Goal: Task Accomplishment & Management: Use online tool/utility

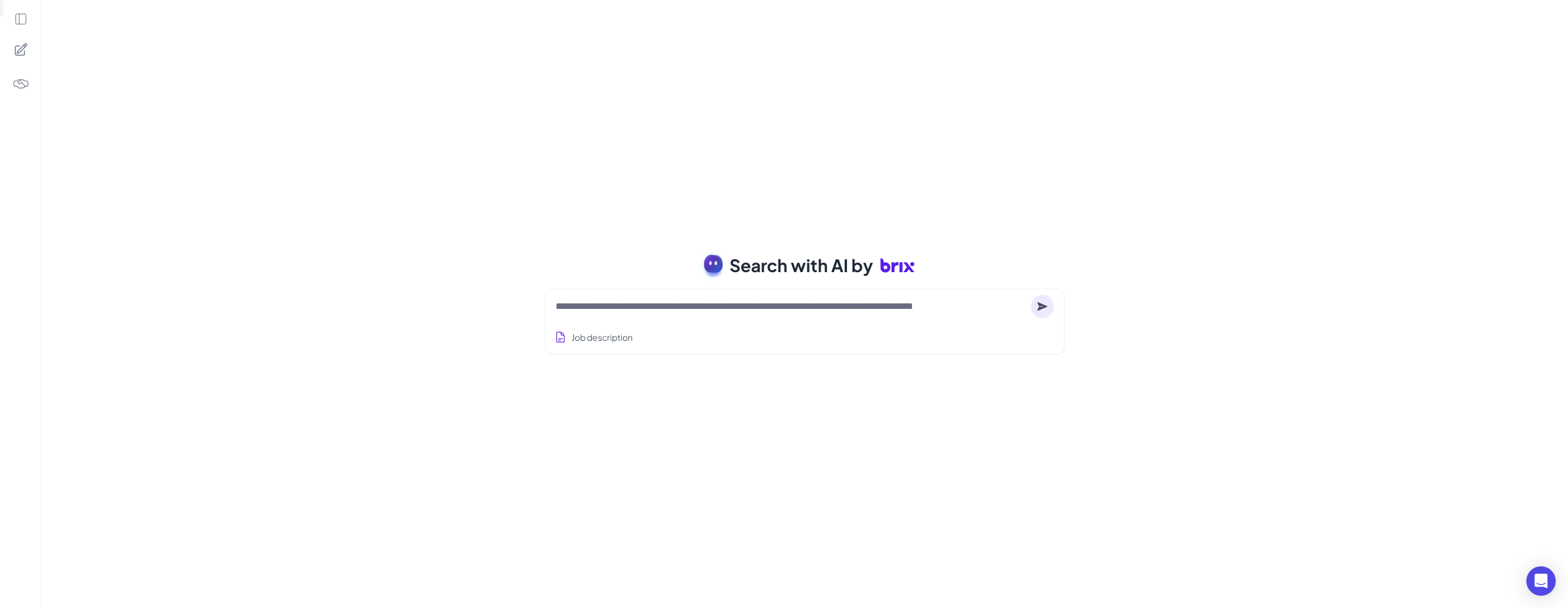
click at [909, 177] on div "Search with AI by Job description Job Titles Location Years of Experience Techn…" at bounding box center [805, 304] width 1526 height 608
click at [1117, 186] on div "Search with AI by Job description Job Titles Location Years of Experience Techn…" at bounding box center [805, 304] width 1526 height 608
click at [1538, 590] on div "Open Intercom Messenger" at bounding box center [1542, 581] width 32 height 32
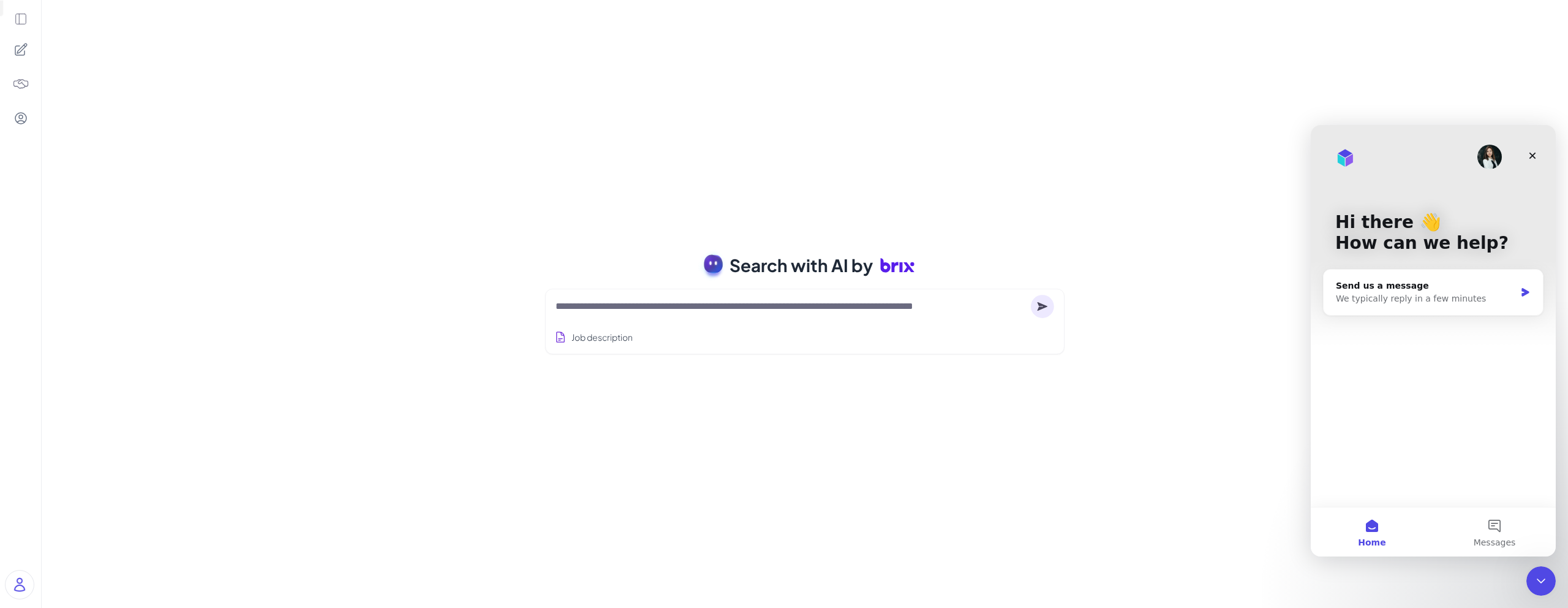
click at [1187, 212] on div "Search with AI by Job description Job Titles Location Years of Experience Techn…" at bounding box center [805, 304] width 1526 height 608
click at [1532, 153] on icon "Close" at bounding box center [1533, 156] width 10 height 10
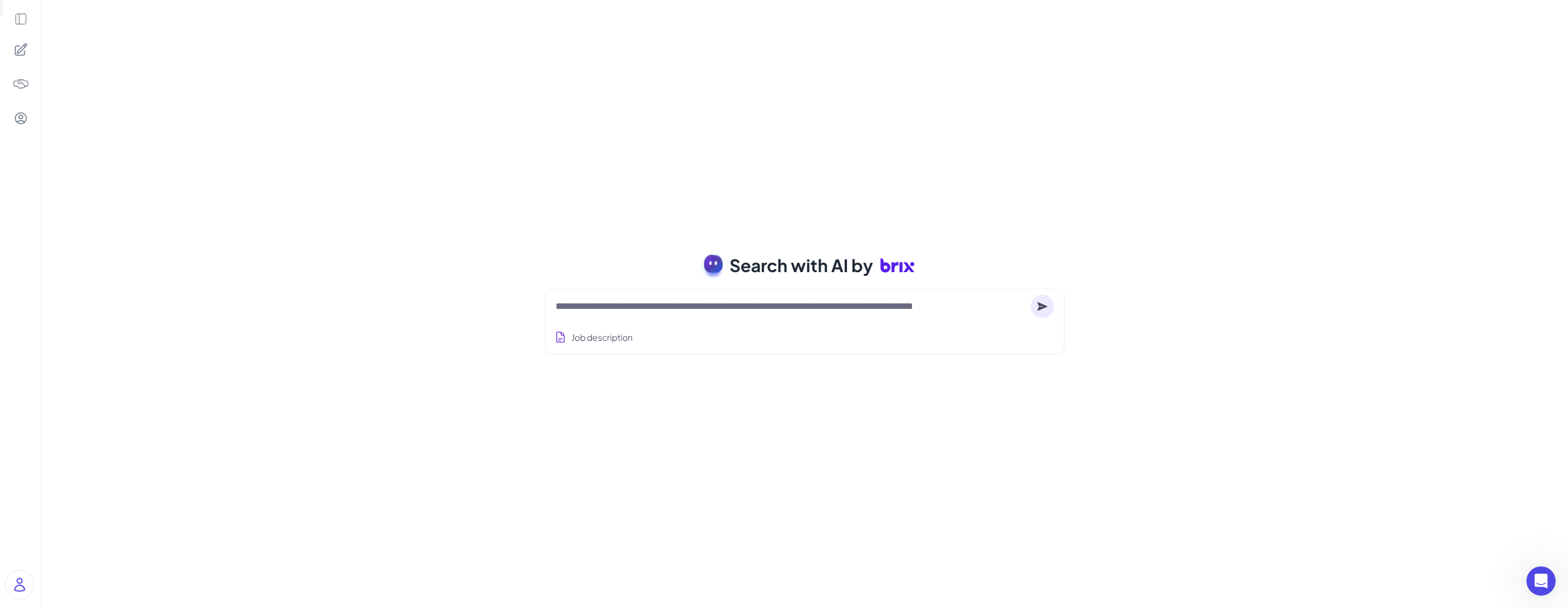
click at [16, 583] on img at bounding box center [20, 585] width 28 height 28
click at [212, 283] on div "Search with AI by Job description Job Titles Location Years of Experience Techn…" at bounding box center [805, 304] width 1526 height 608
click at [20, 114] on icon at bounding box center [20, 118] width 15 height 15
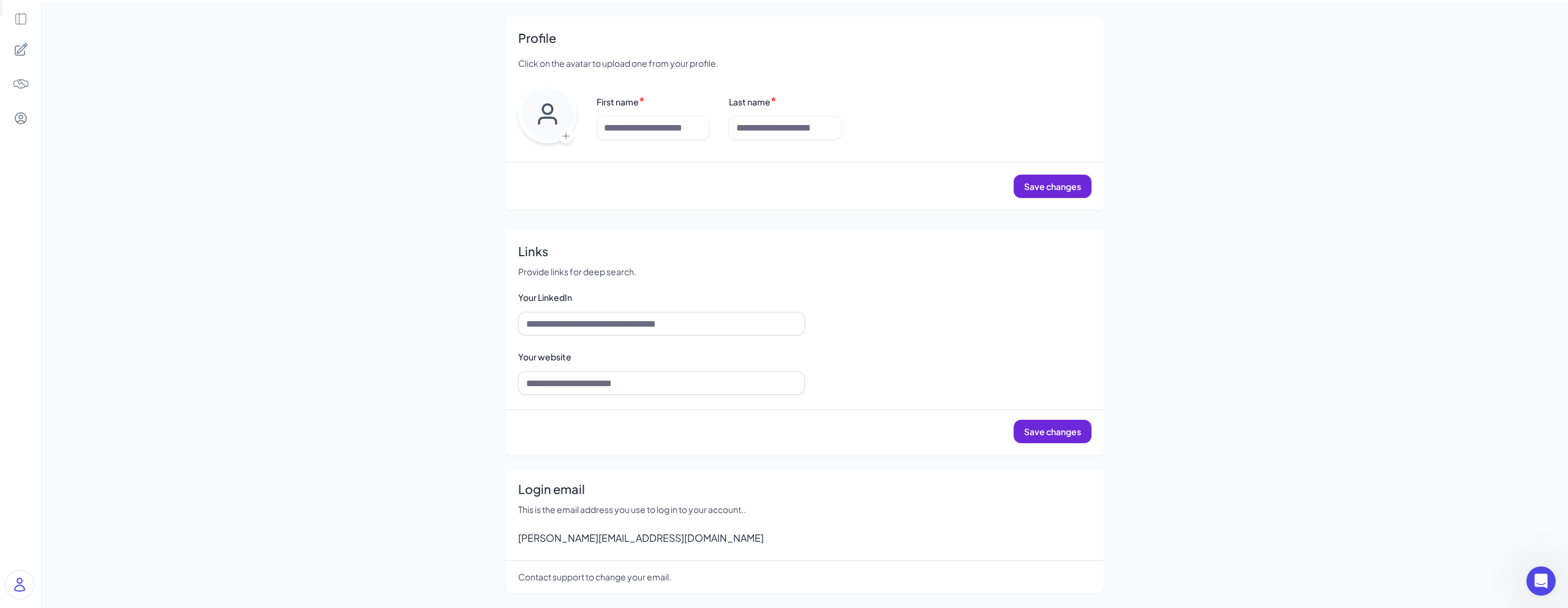
scroll to position [41, 0]
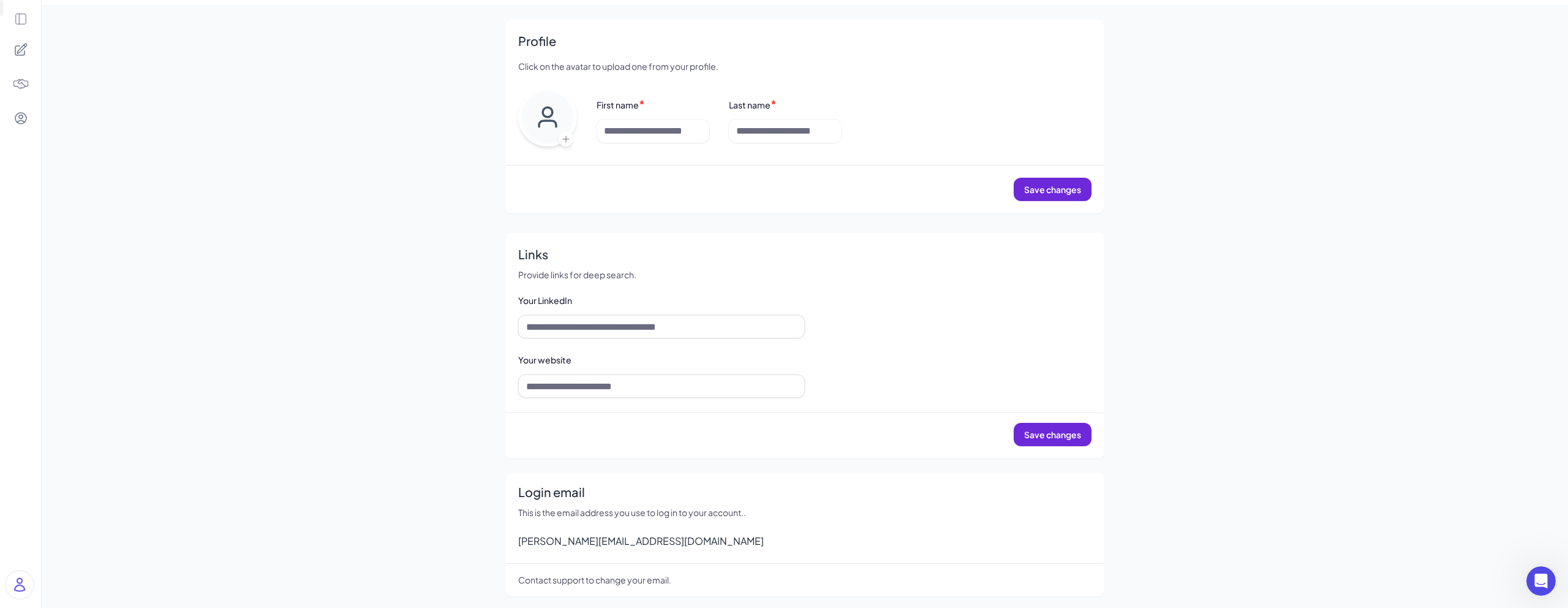
click at [21, 77] on img at bounding box center [20, 84] width 17 height 17
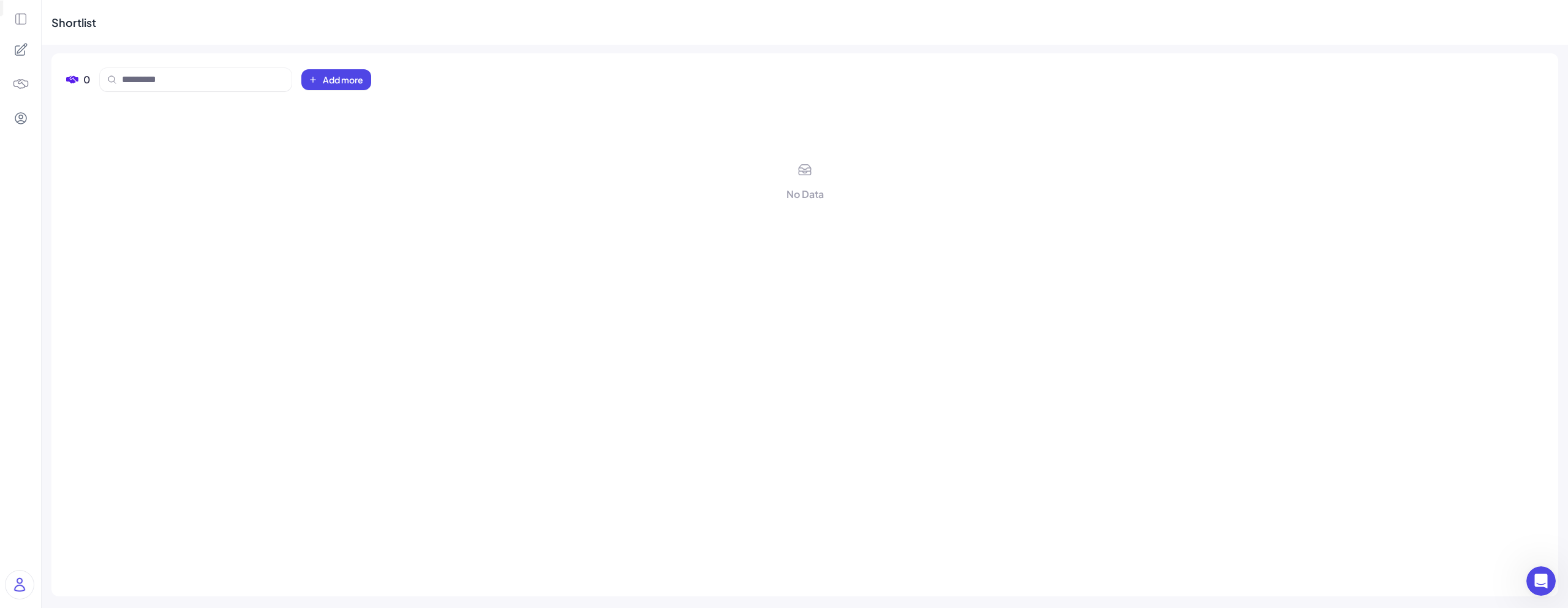
click at [21, 85] on img at bounding box center [20, 84] width 17 height 17
click at [21, 44] on icon at bounding box center [20, 49] width 15 height 15
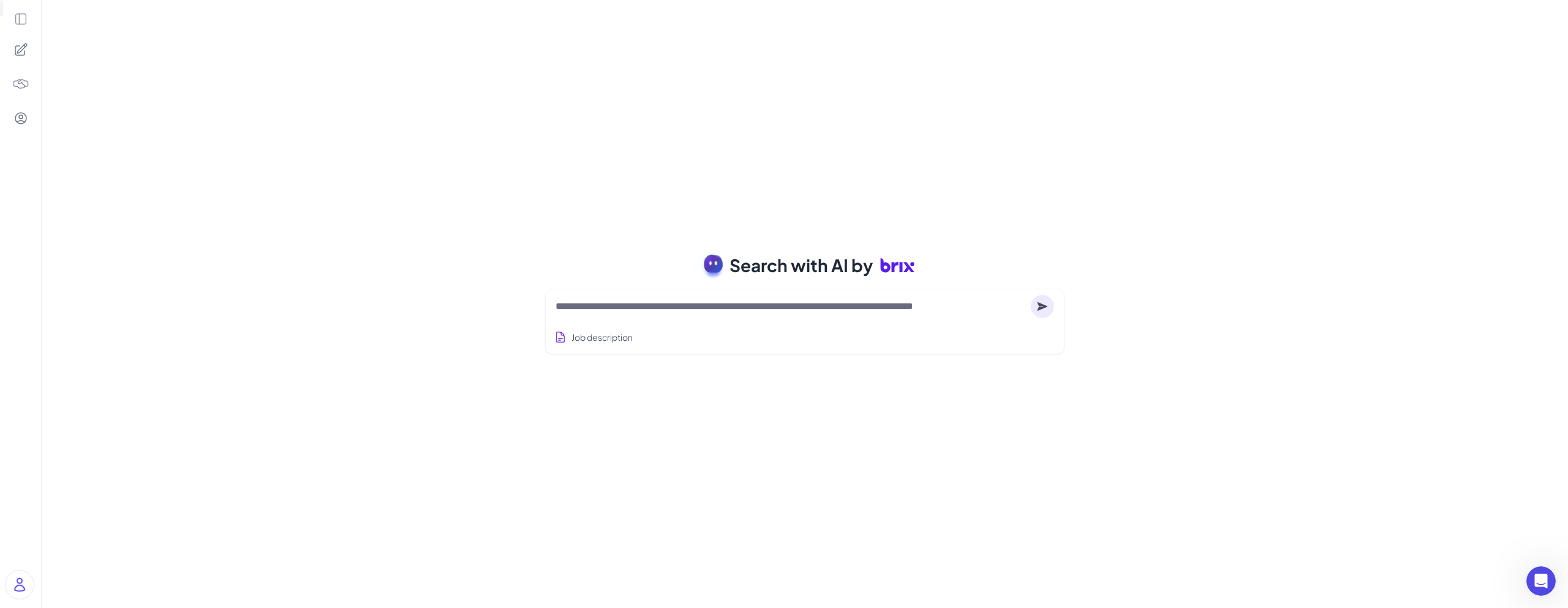
click at [25, 23] on icon at bounding box center [20, 18] width 13 height 13
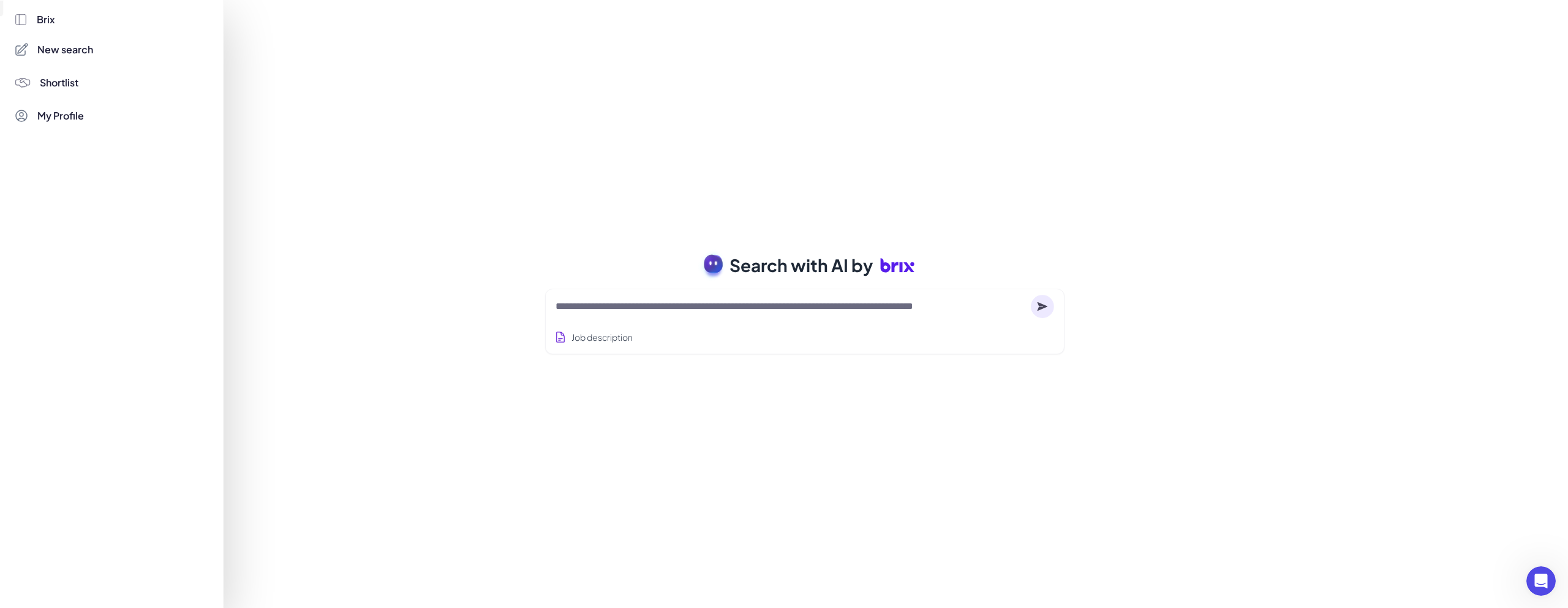
click at [63, 52] on span "New search" at bounding box center [65, 49] width 56 height 15
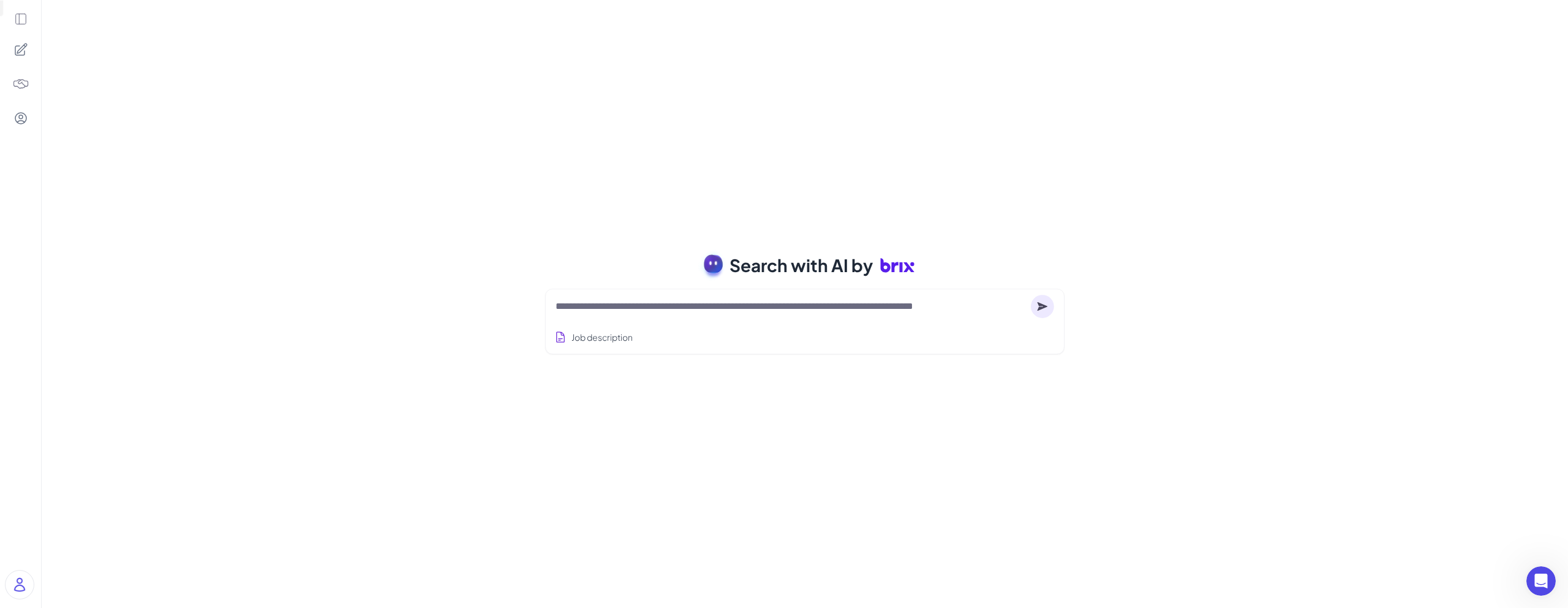
click at [1041, 310] on circle at bounding box center [1043, 306] width 23 height 23
click at [1118, 195] on div "Search with AI by Job description Job Titles Location Years of Experience Techn…" at bounding box center [805, 304] width 1526 height 608
click at [1040, 304] on icon at bounding box center [1043, 305] width 11 height 8
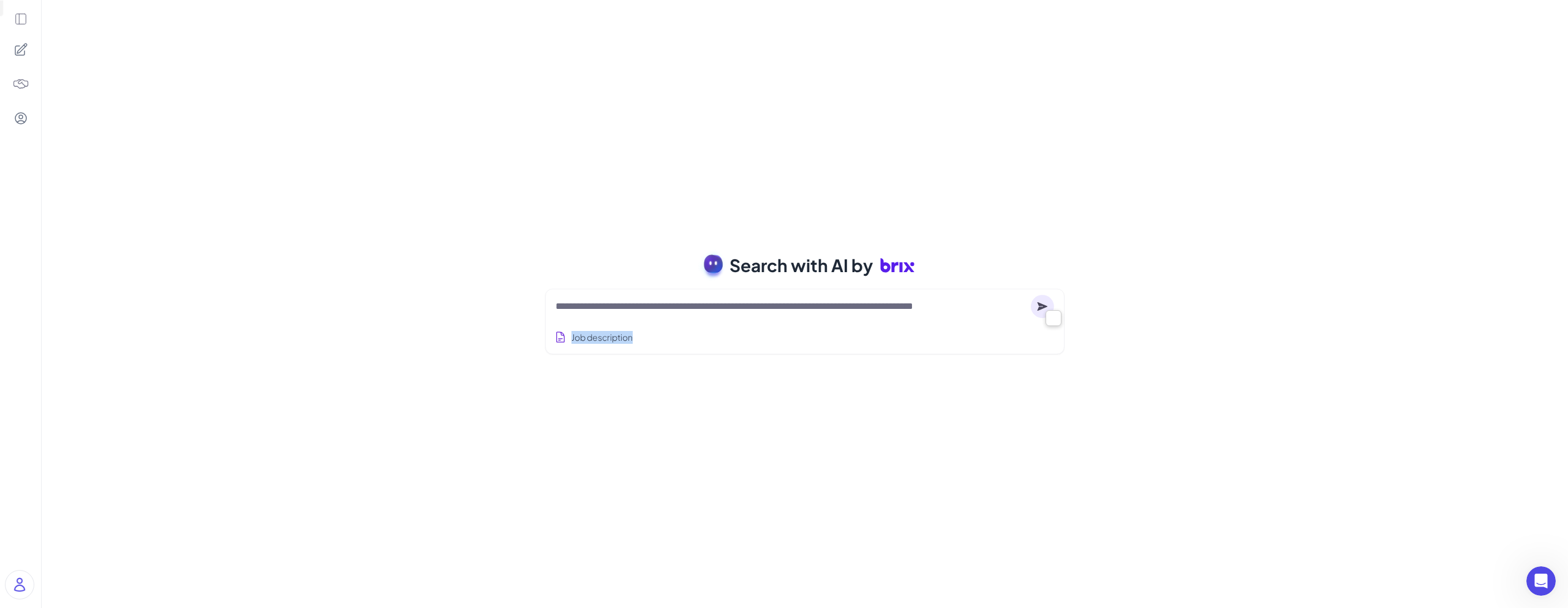
click at [1040, 304] on icon at bounding box center [1043, 305] width 11 height 8
click at [904, 310] on textarea at bounding box center [791, 306] width 470 height 15
click at [1048, 306] on circle at bounding box center [1043, 306] width 23 height 23
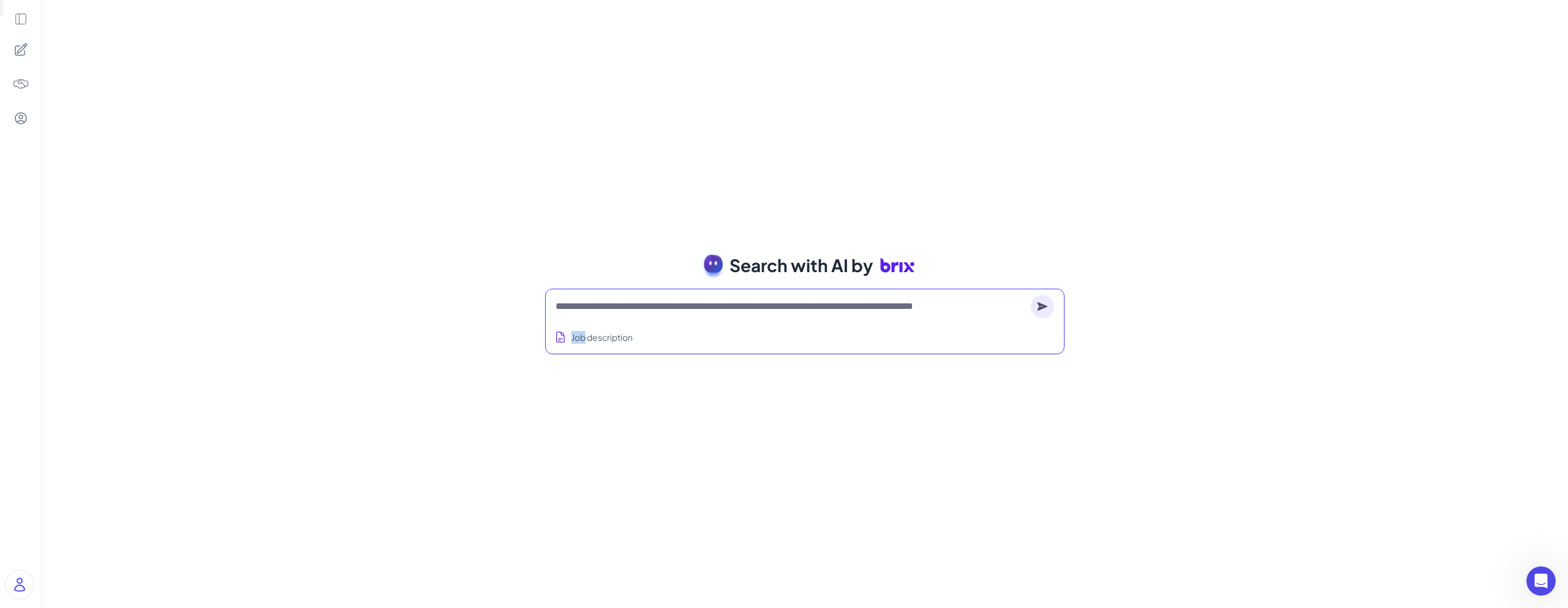
click at [1048, 306] on circle at bounding box center [1043, 306] width 23 height 23
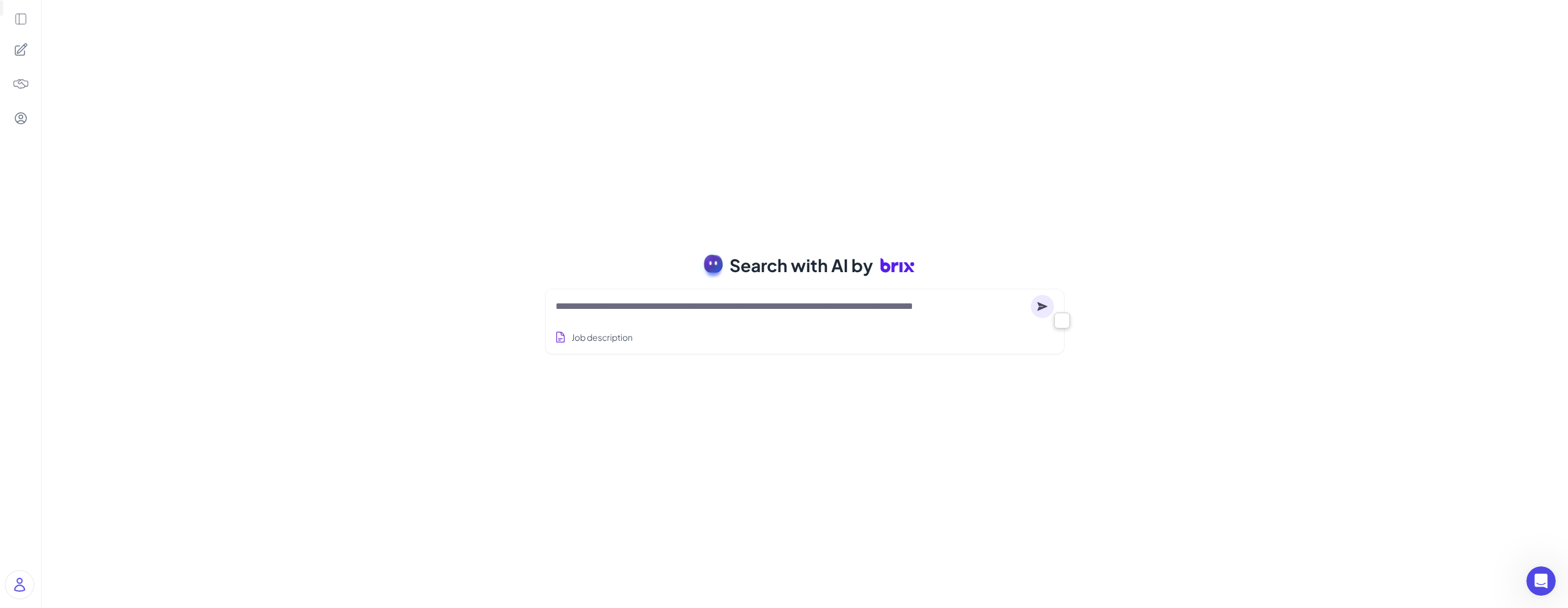
click at [1140, 193] on div "Search with AI by Job description Job Titles Location Years of Experience Techn…" at bounding box center [805, 304] width 1526 height 608
click at [1045, 305] on icon at bounding box center [1043, 305] width 11 height 8
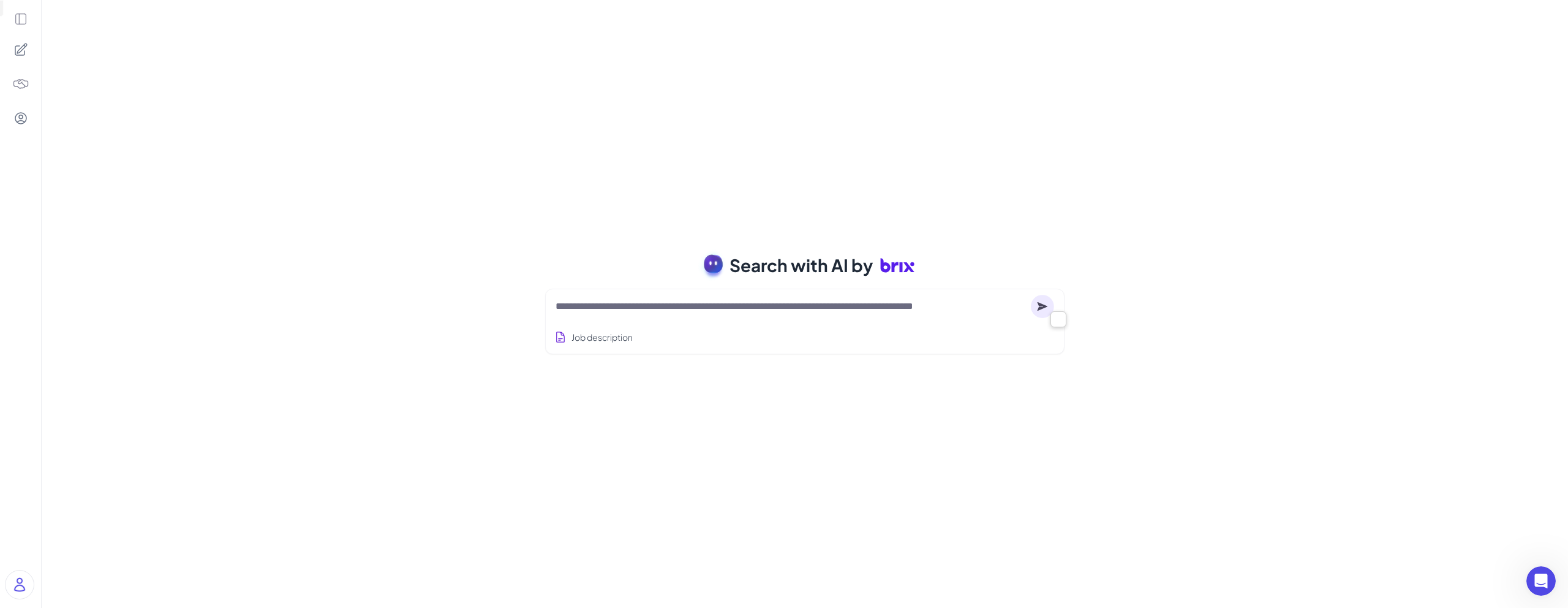
click at [1152, 296] on div "Search with AI by Job description Job Titles Location Years of Experience Techn…" at bounding box center [805, 304] width 1526 height 608
click at [904, 277] on icon at bounding box center [897, 265] width 35 height 35
click at [887, 264] on icon at bounding box center [886, 265] width 10 height 14
click at [651, 307] on textarea at bounding box center [791, 306] width 470 height 15
click at [13, 583] on img at bounding box center [20, 585] width 28 height 28
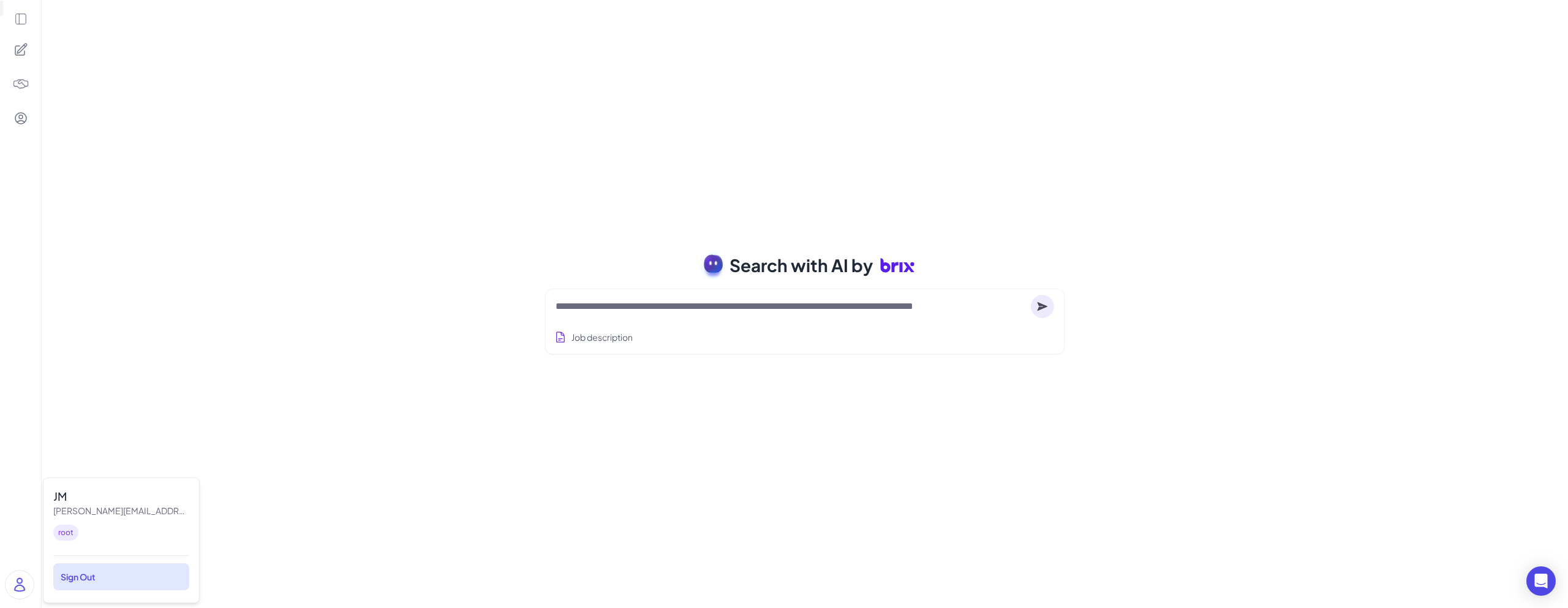
click at [91, 580] on div "Sign Out" at bounding box center [121, 576] width 136 height 27
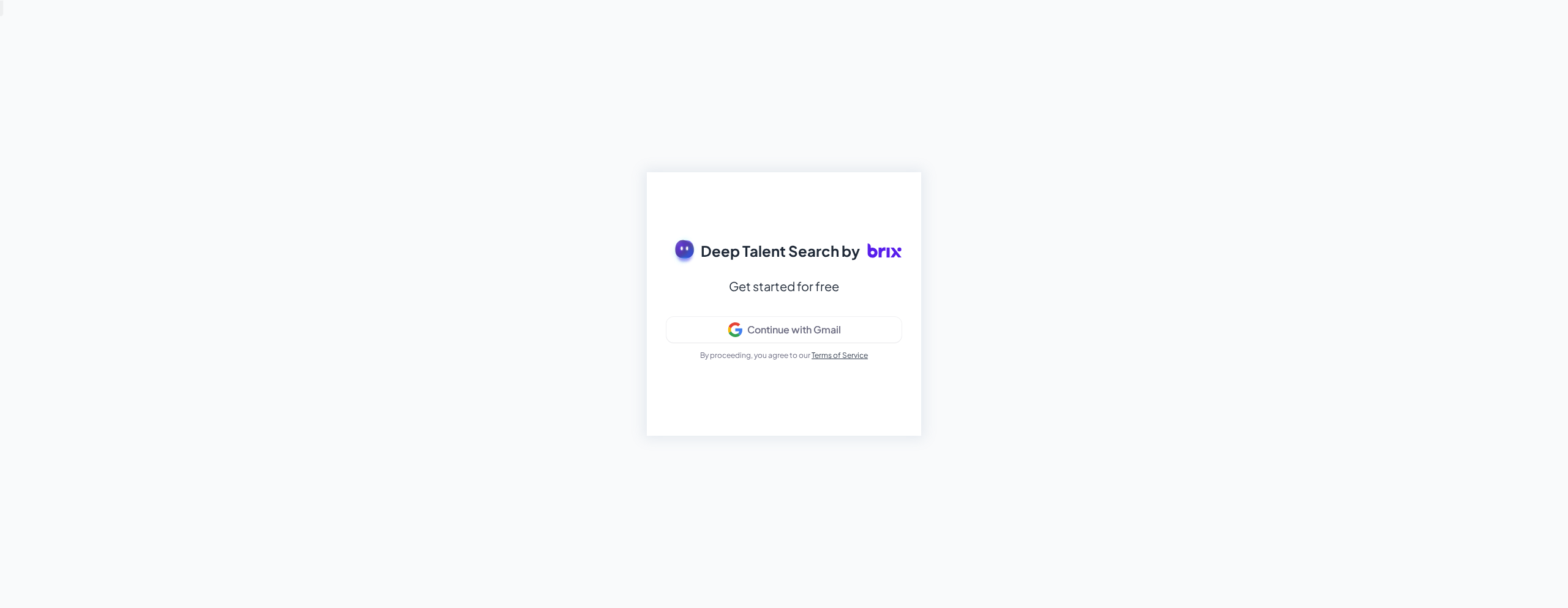
click at [561, 221] on div "Deep Talent Search by Get started for free Continue with Gmail By proceeding, y…" at bounding box center [784, 304] width 1568 height 608
click at [785, 258] on span "Deep Talent Search by" at bounding box center [781, 250] width 159 height 22
click at [880, 252] on icon at bounding box center [882, 252] width 7 height 11
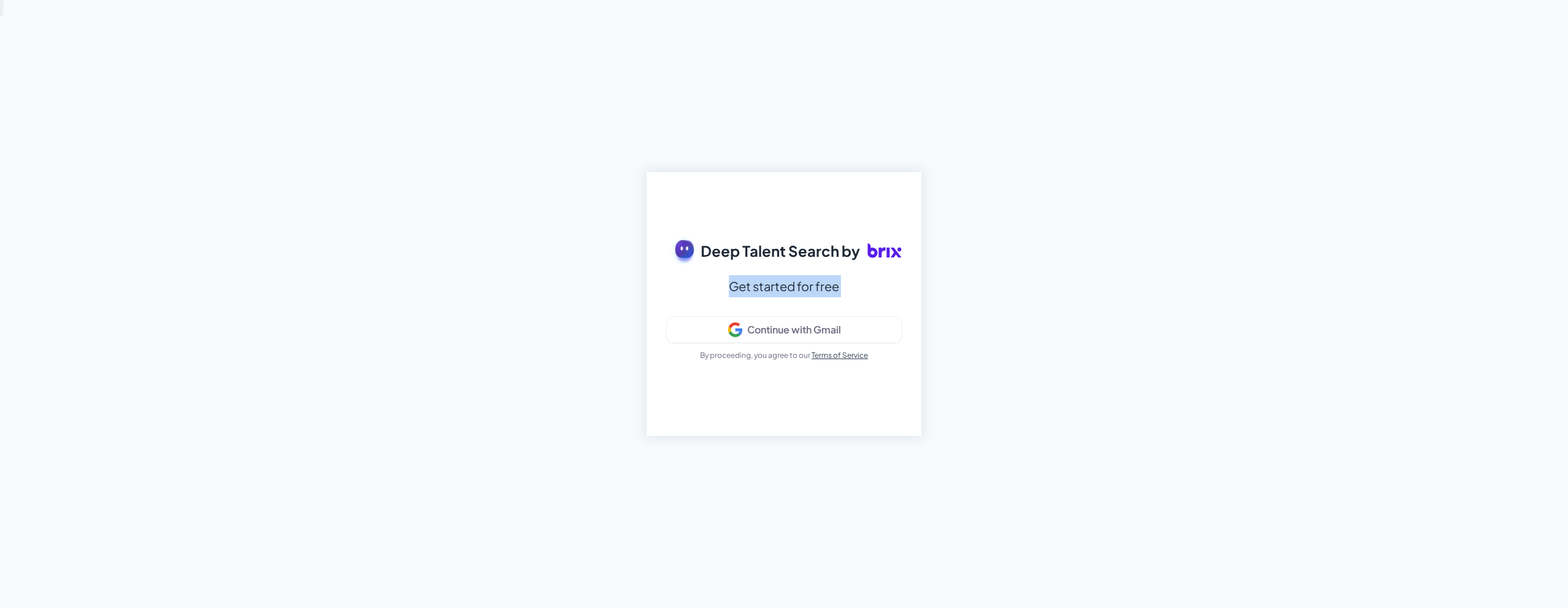
click at [880, 252] on icon at bounding box center [882, 252] width 7 height 11
click at [518, 17] on div "Deep Talent Search by Get started for free Continue with Gmail By proceeding, y…" at bounding box center [784, 304] width 1568 height 608
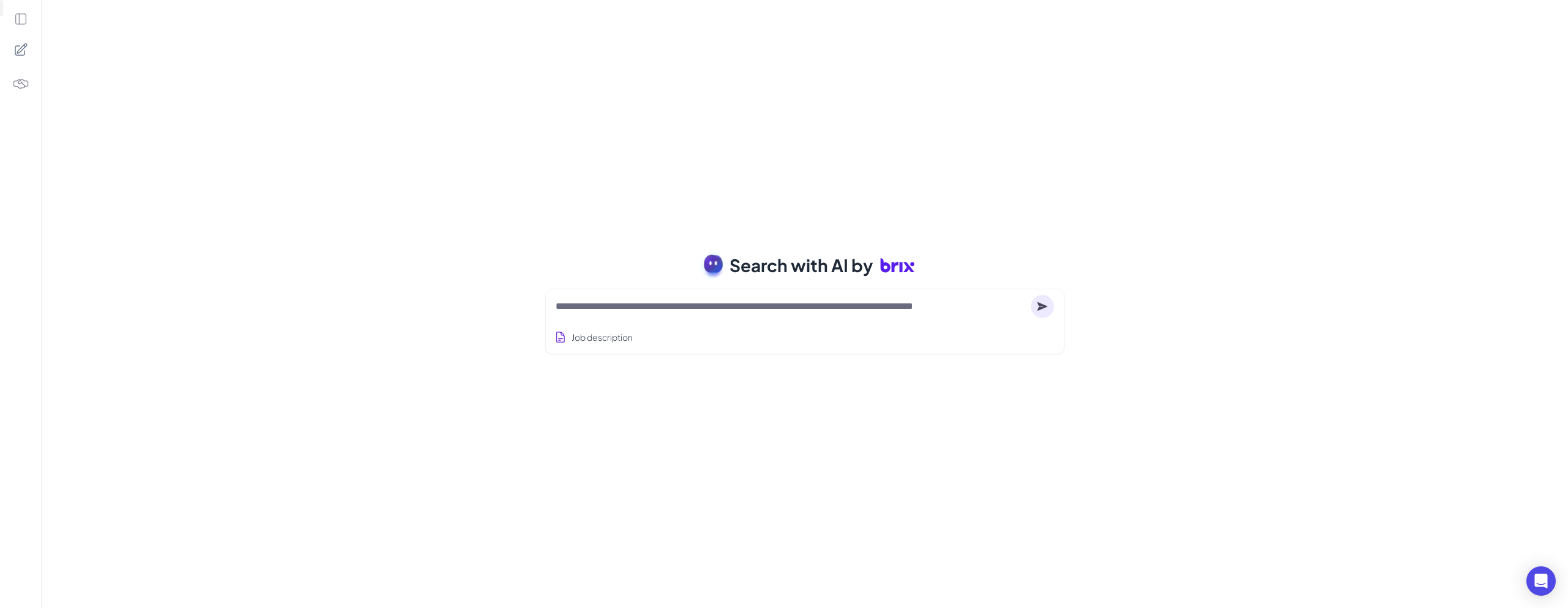
click at [635, 303] on textarea at bounding box center [791, 306] width 470 height 15
click at [1044, 306] on icon at bounding box center [1043, 305] width 11 height 8
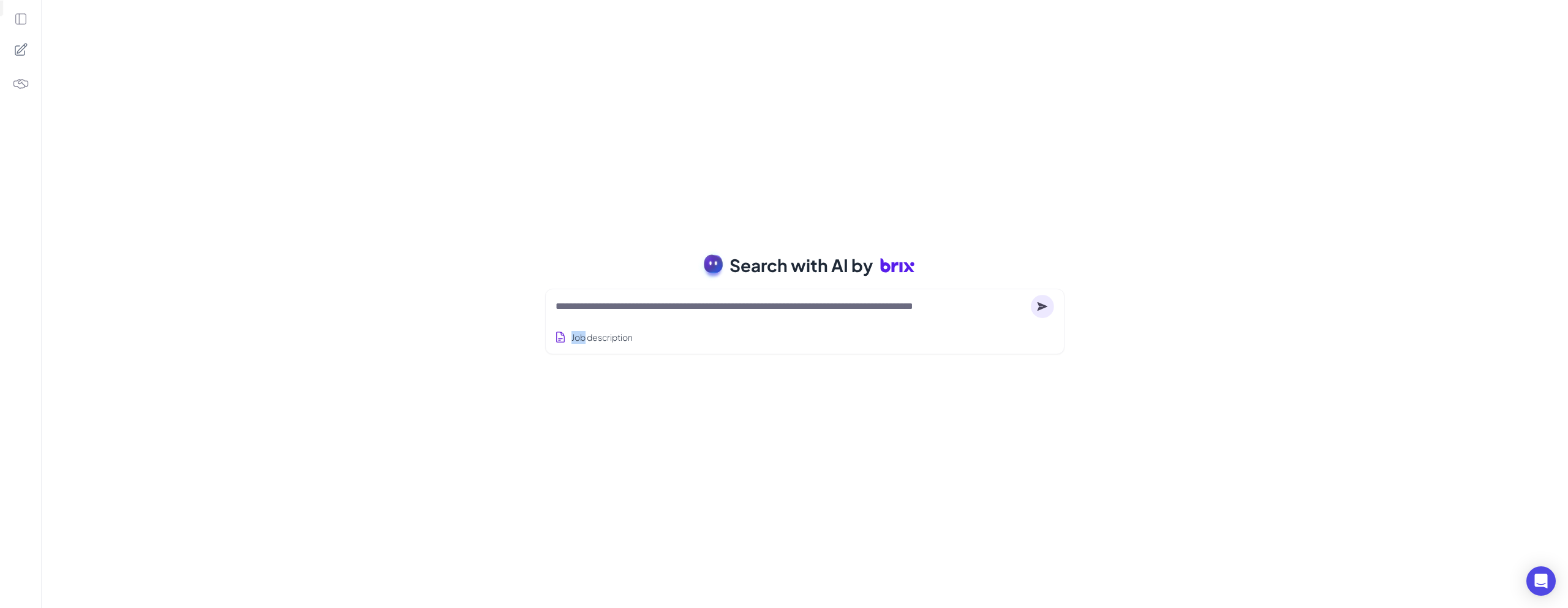
click at [1044, 306] on icon at bounding box center [1043, 305] width 11 height 8
click at [874, 299] on textarea at bounding box center [791, 306] width 470 height 15
click at [984, 159] on div "Search with AI by Job description Full-stack engineer from Waterloo, currently …" at bounding box center [805, 304] width 1526 height 608
click at [18, 24] on icon at bounding box center [20, 19] width 11 height 11
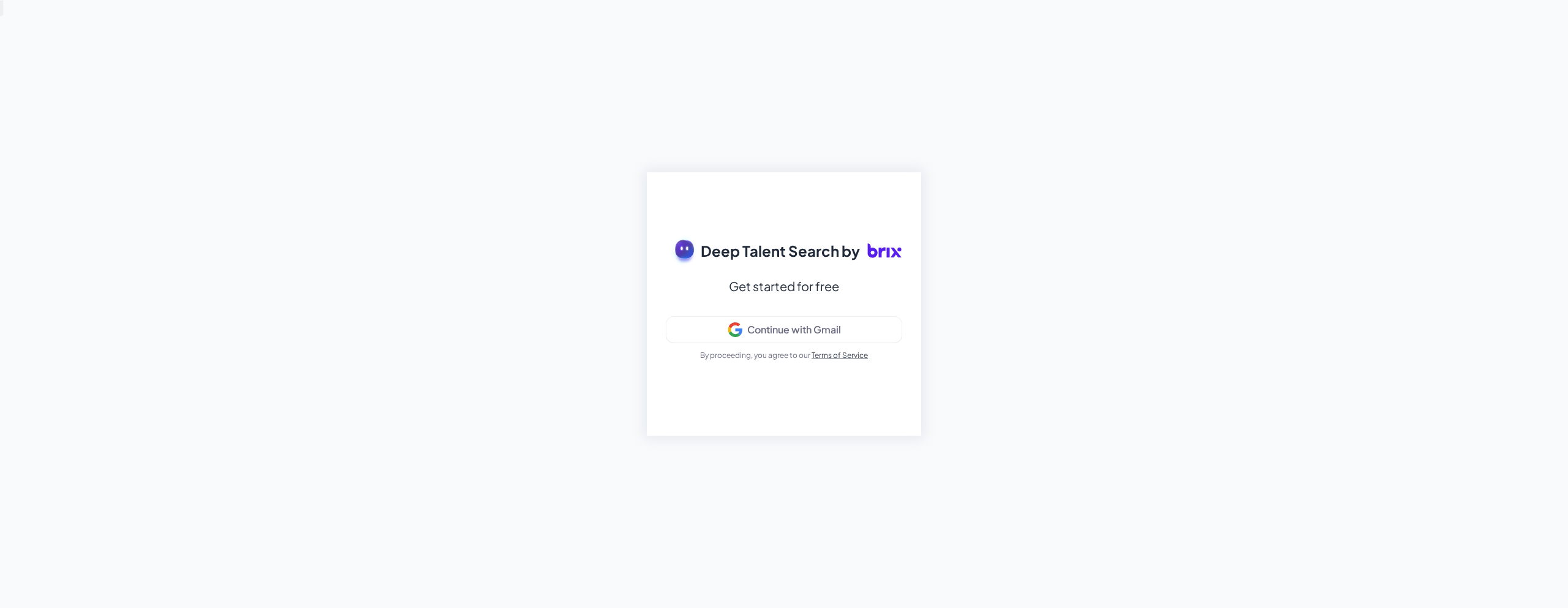
click at [707, 154] on div "Deep Talent Search by Get started for free Continue with Gmail By proceeding, y…" at bounding box center [784, 304] width 1568 height 608
